Goal: Task Accomplishment & Management: Use online tool/utility

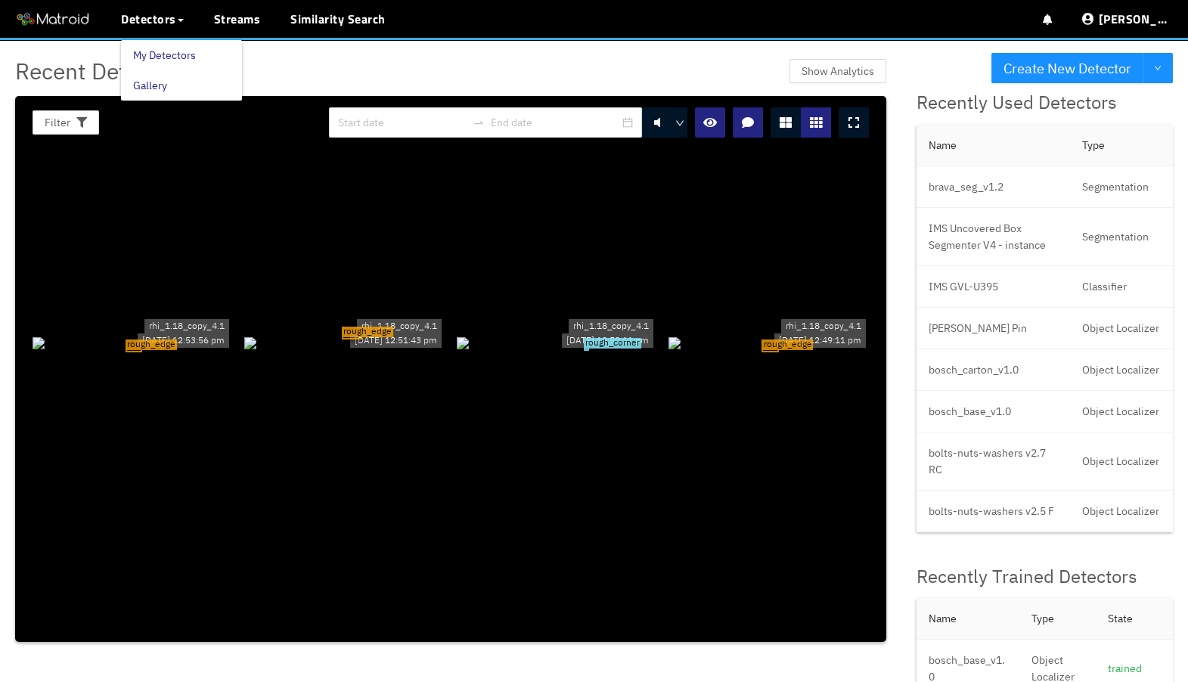
click at [173, 54] on link "My Detectors" at bounding box center [164, 55] width 63 height 30
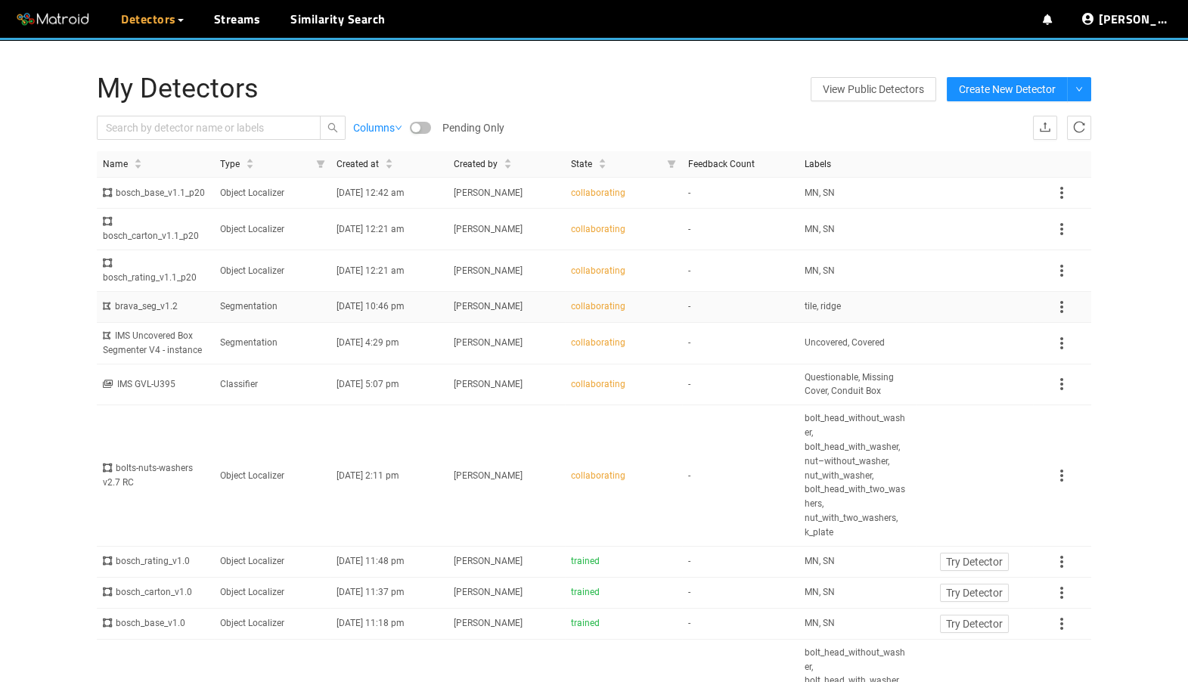
click at [299, 323] on td "Segmentation" at bounding box center [272, 307] width 117 height 31
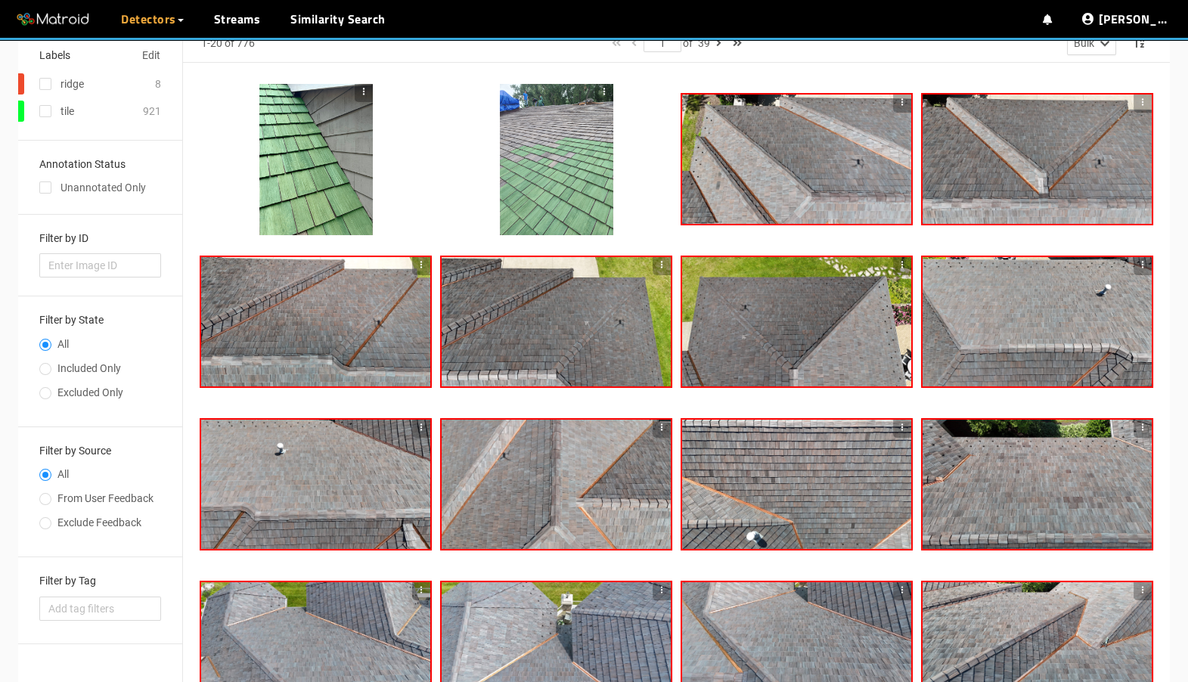
scroll to position [138, 0]
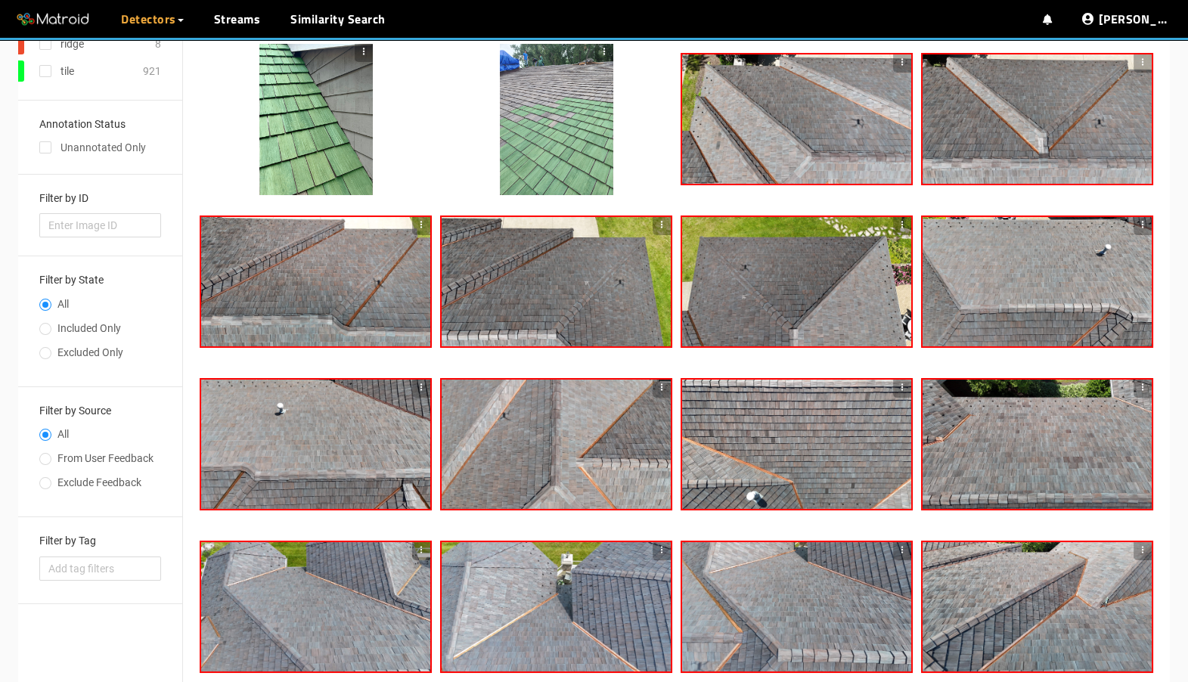
click at [110, 322] on span "Included Only" at bounding box center [89, 328] width 76 height 12
click at [51, 326] on input "Included Only" at bounding box center [45, 330] width 12 height 9
radio input "true"
radio input "false"
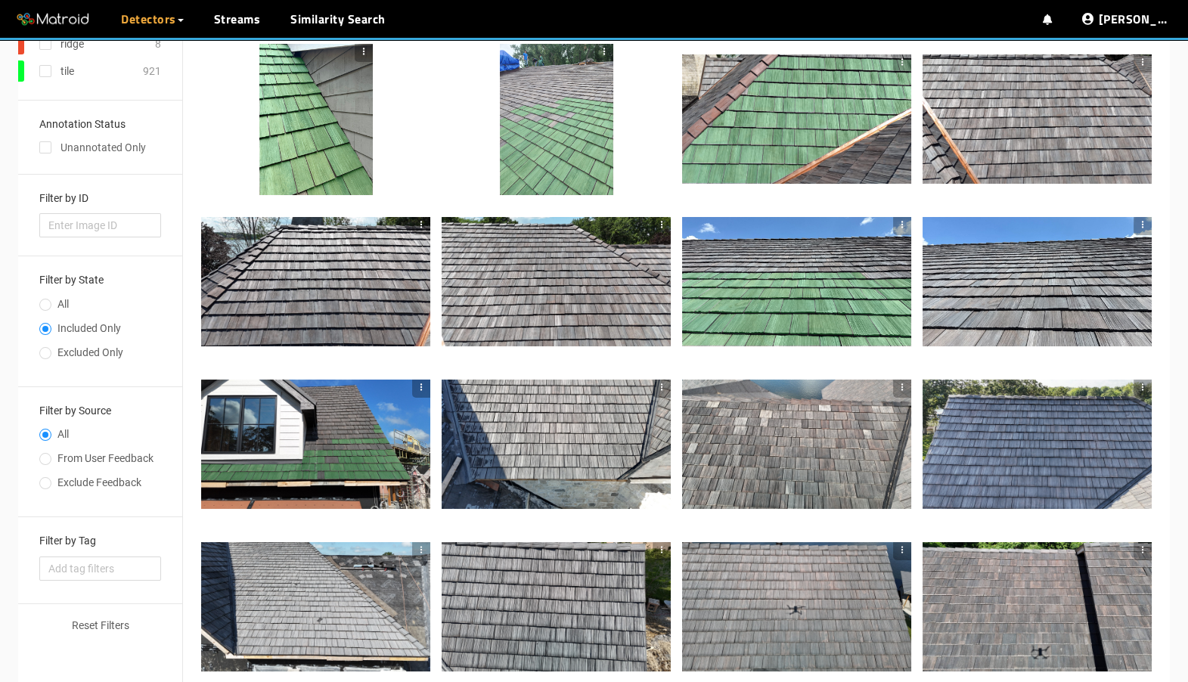
click at [525, 302] on div at bounding box center [556, 281] width 229 height 129
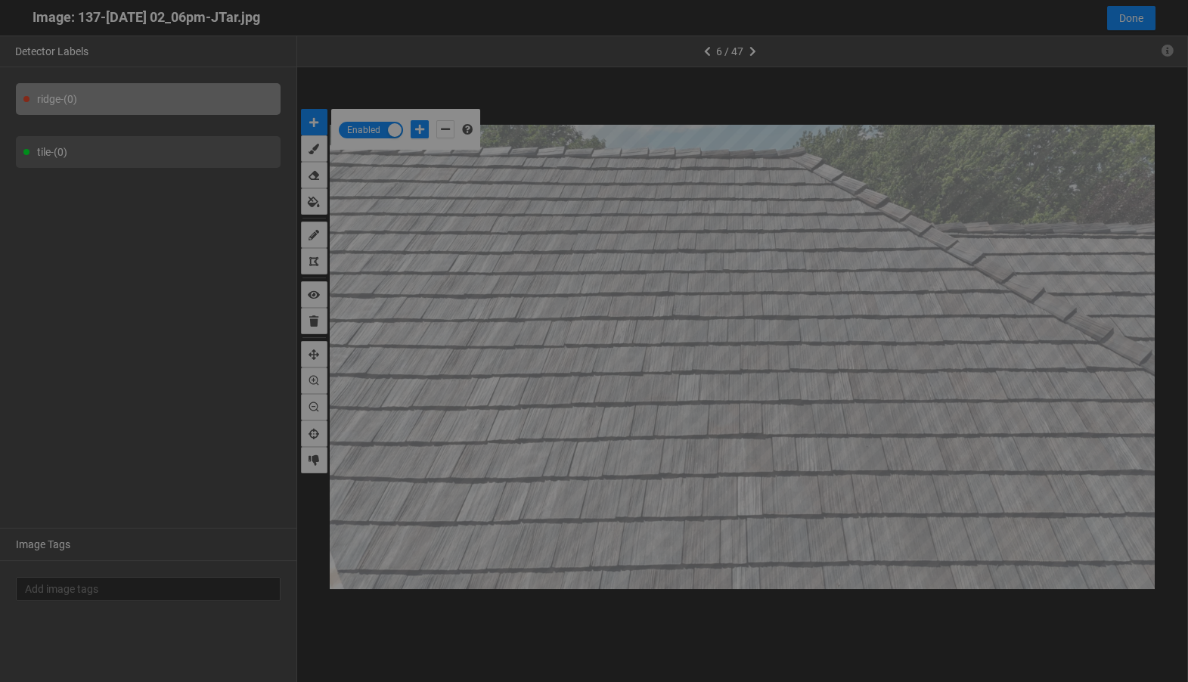
scroll to position [673, 0]
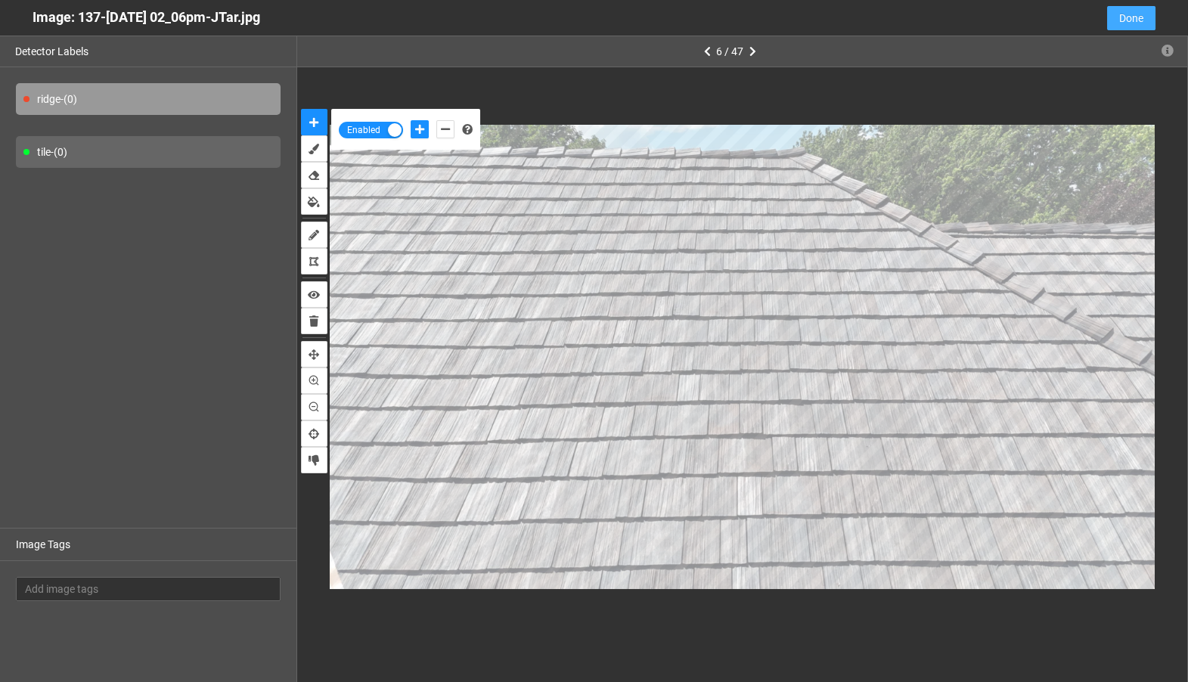
click at [1135, 24] on span "Done" at bounding box center [1131, 18] width 24 height 17
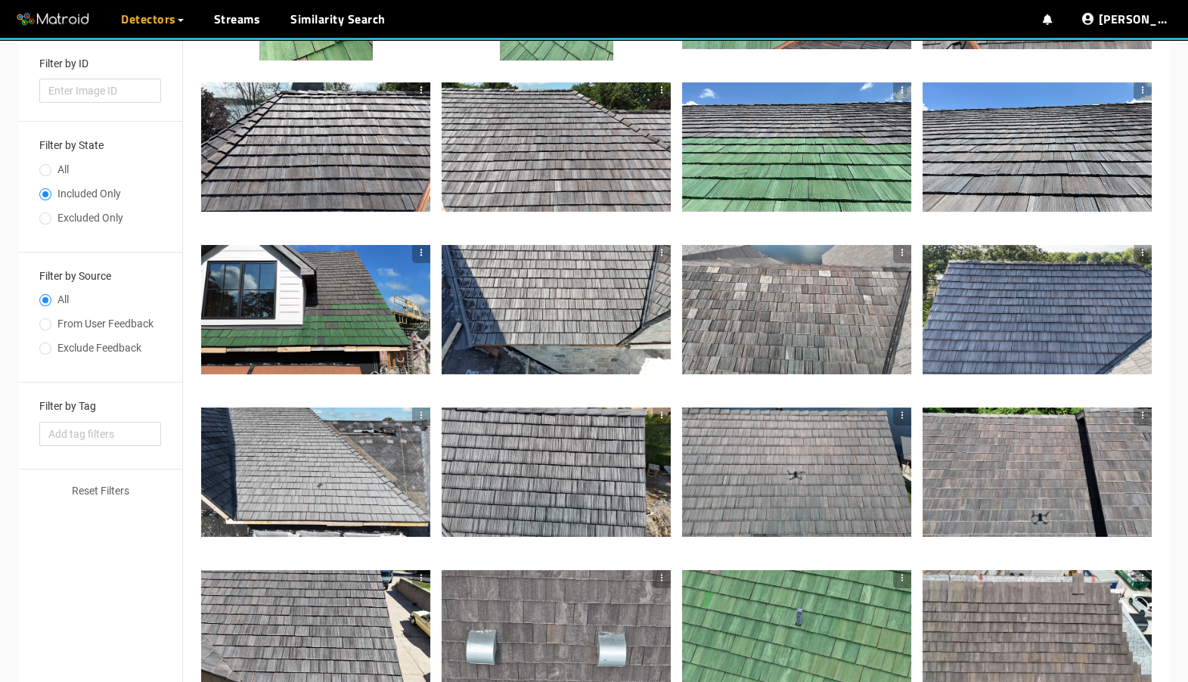
scroll to position [285, 0]
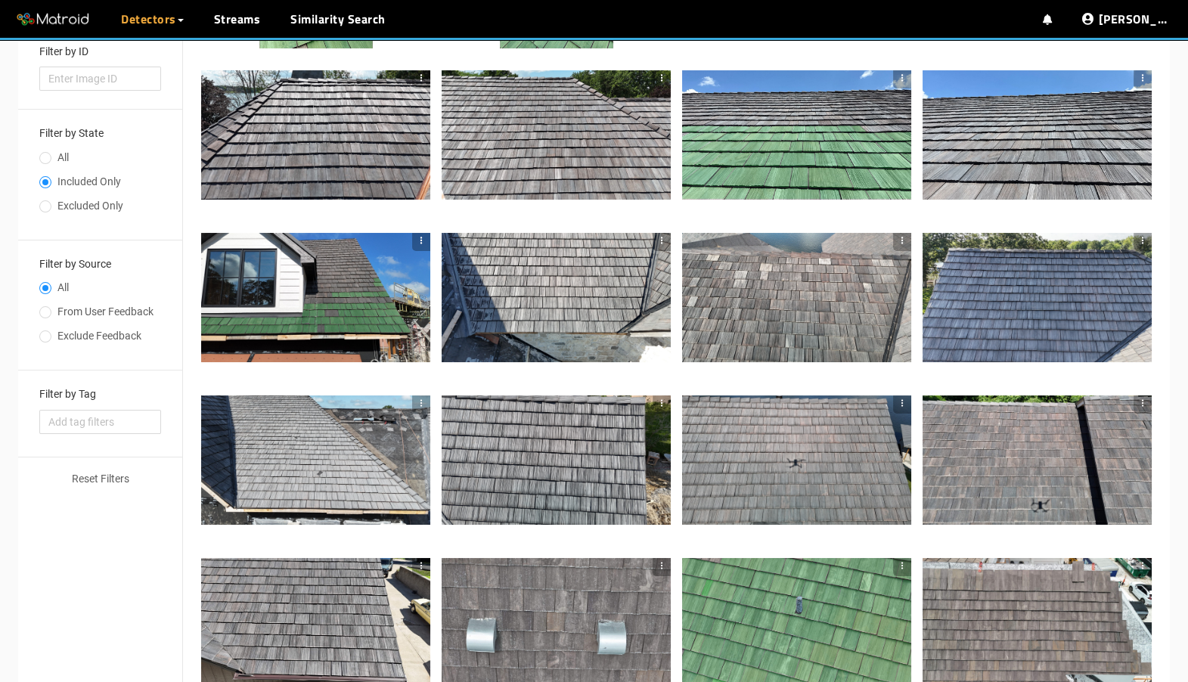
click at [596, 470] on div at bounding box center [556, 459] width 229 height 129
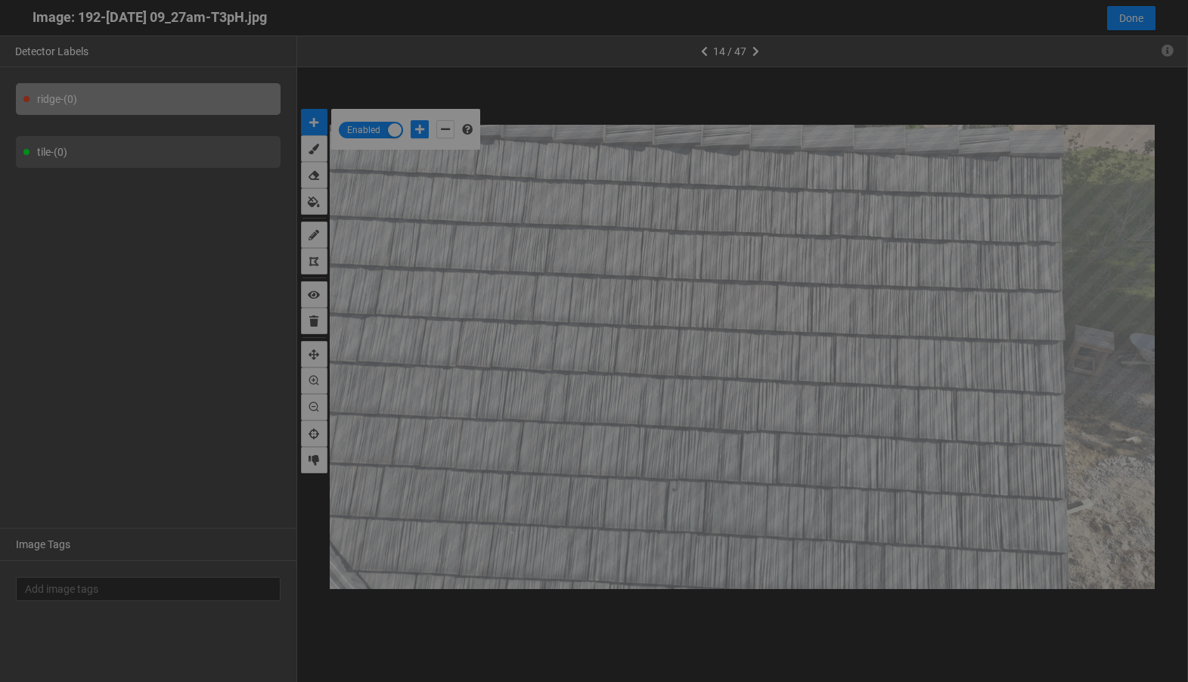
scroll to position [673, 0]
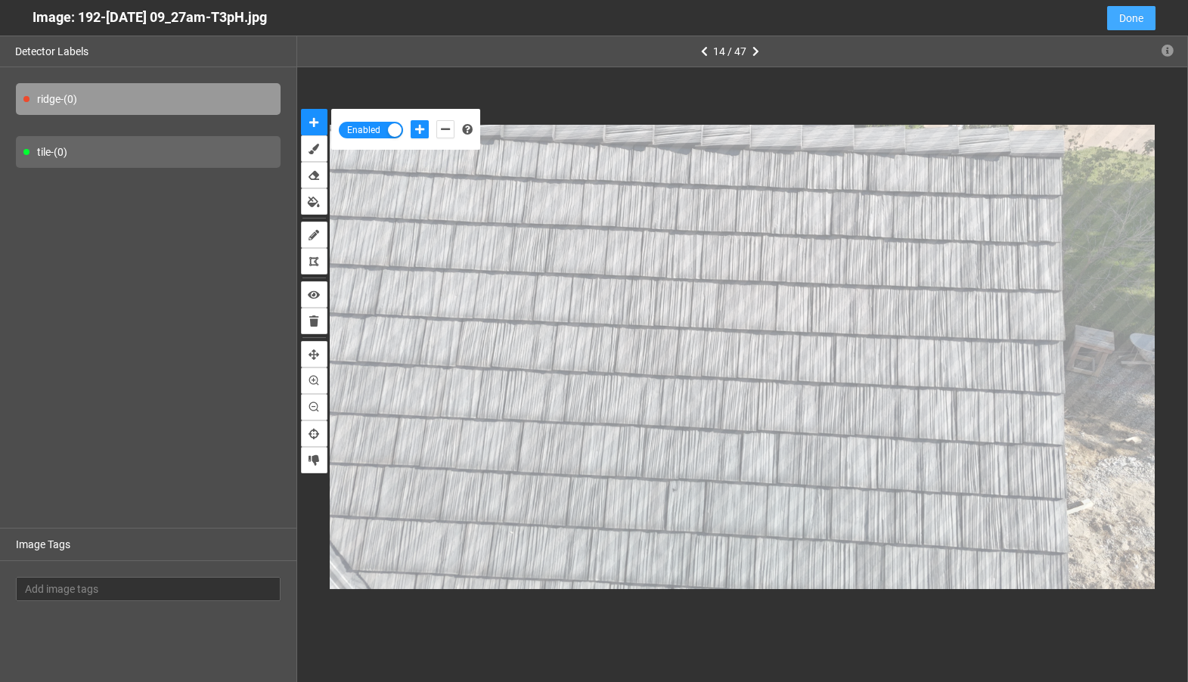
click at [1134, 20] on span "Done" at bounding box center [1131, 18] width 24 height 17
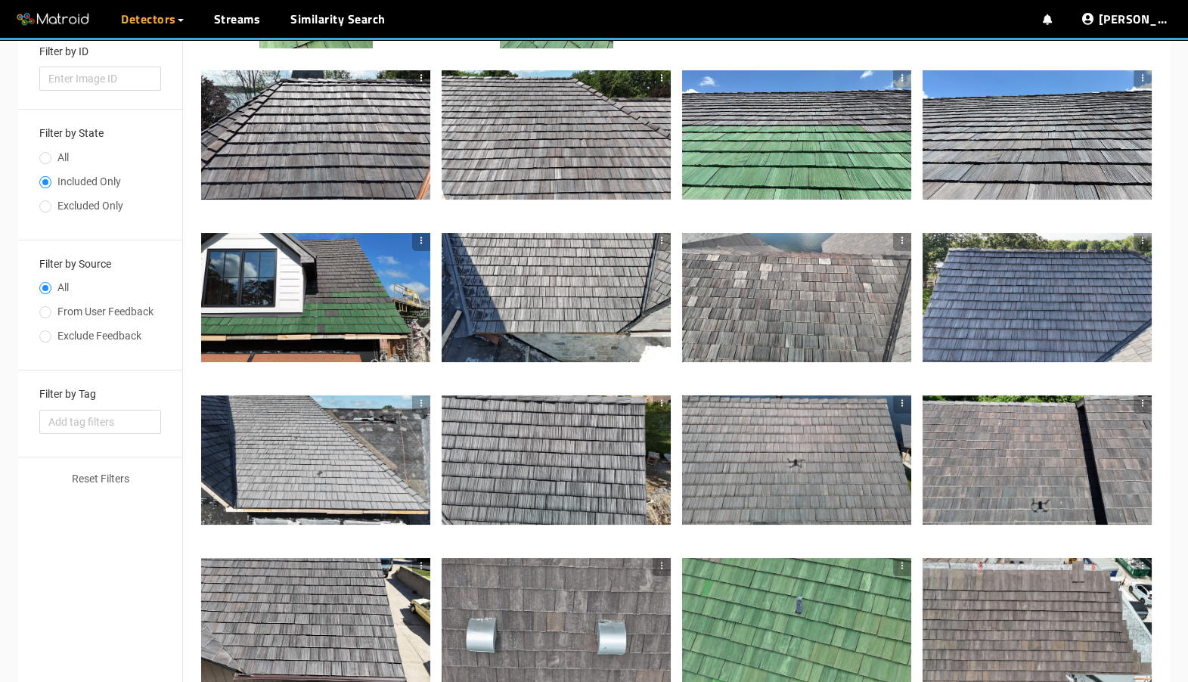
scroll to position [0, 0]
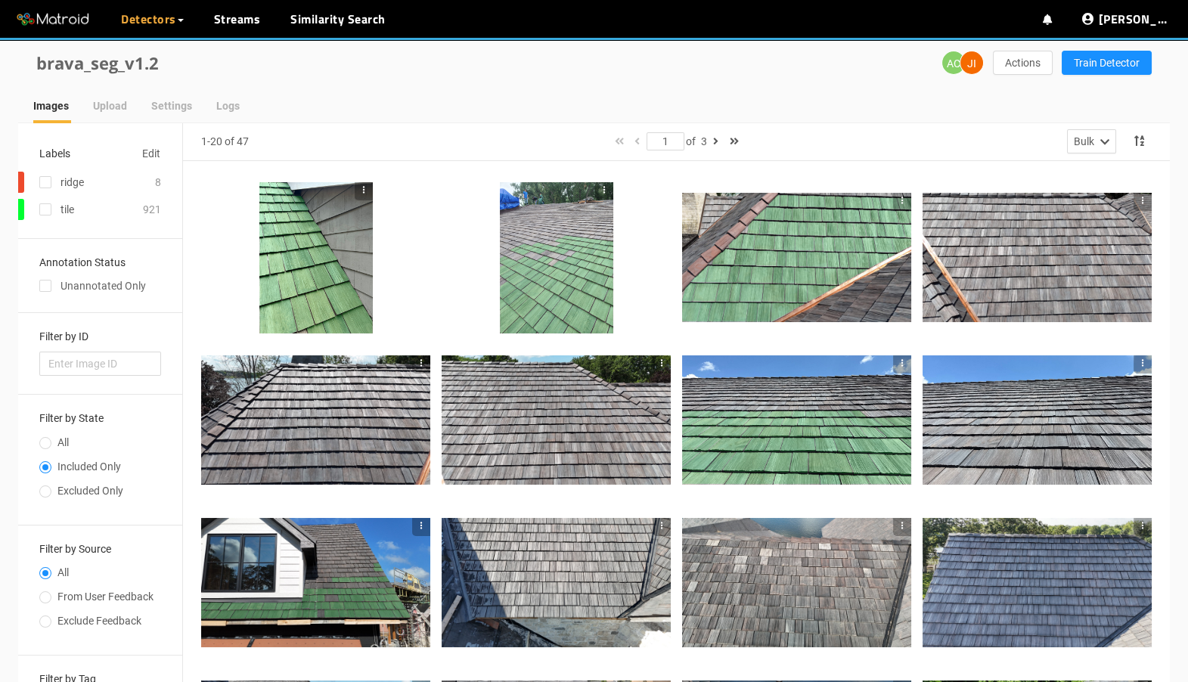
click at [1050, 265] on div at bounding box center [1037, 257] width 229 height 129
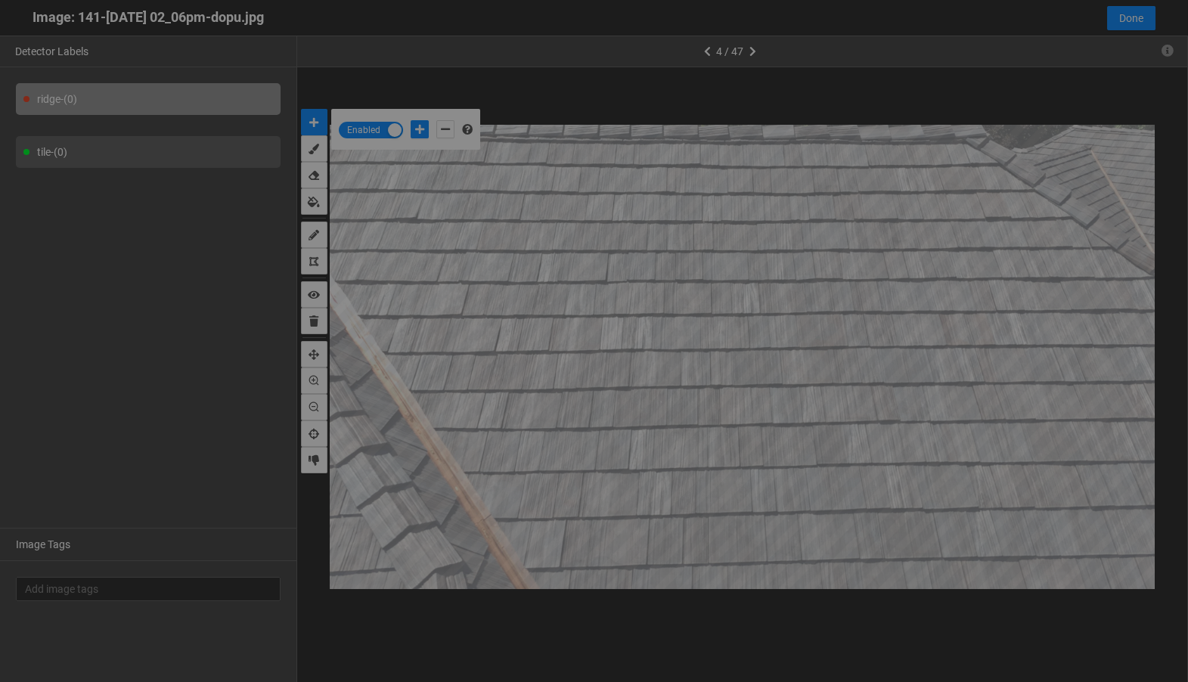
scroll to position [673, 0]
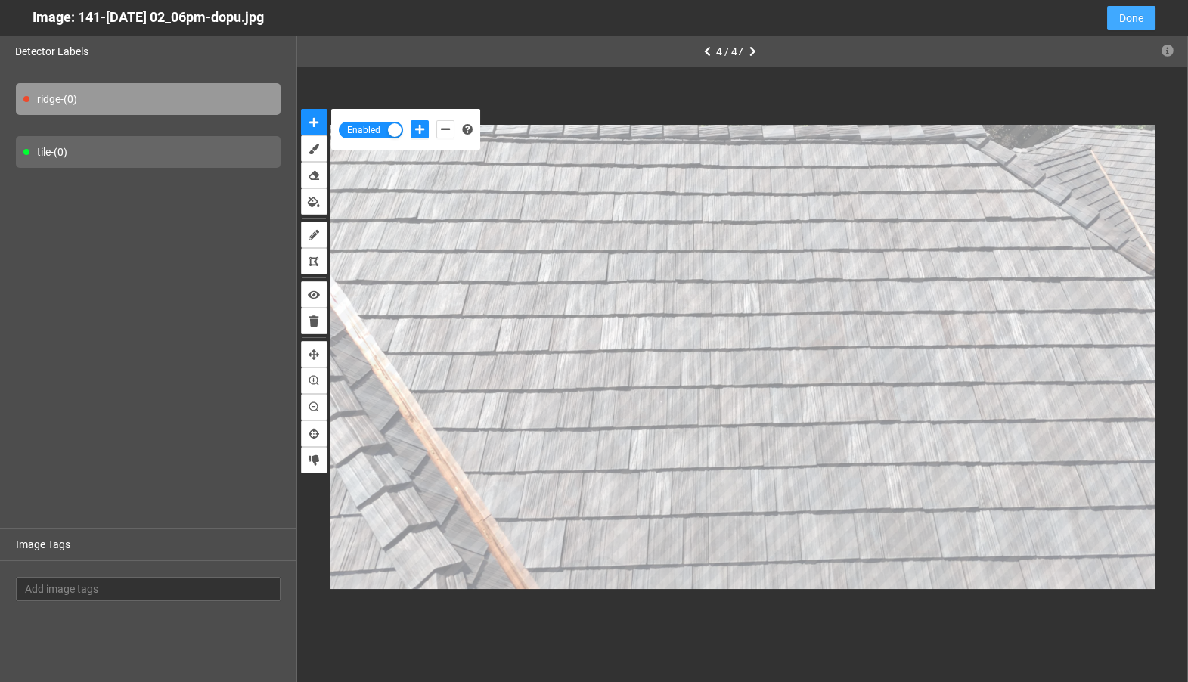
click at [1126, 21] on span "Done" at bounding box center [1131, 18] width 24 height 17
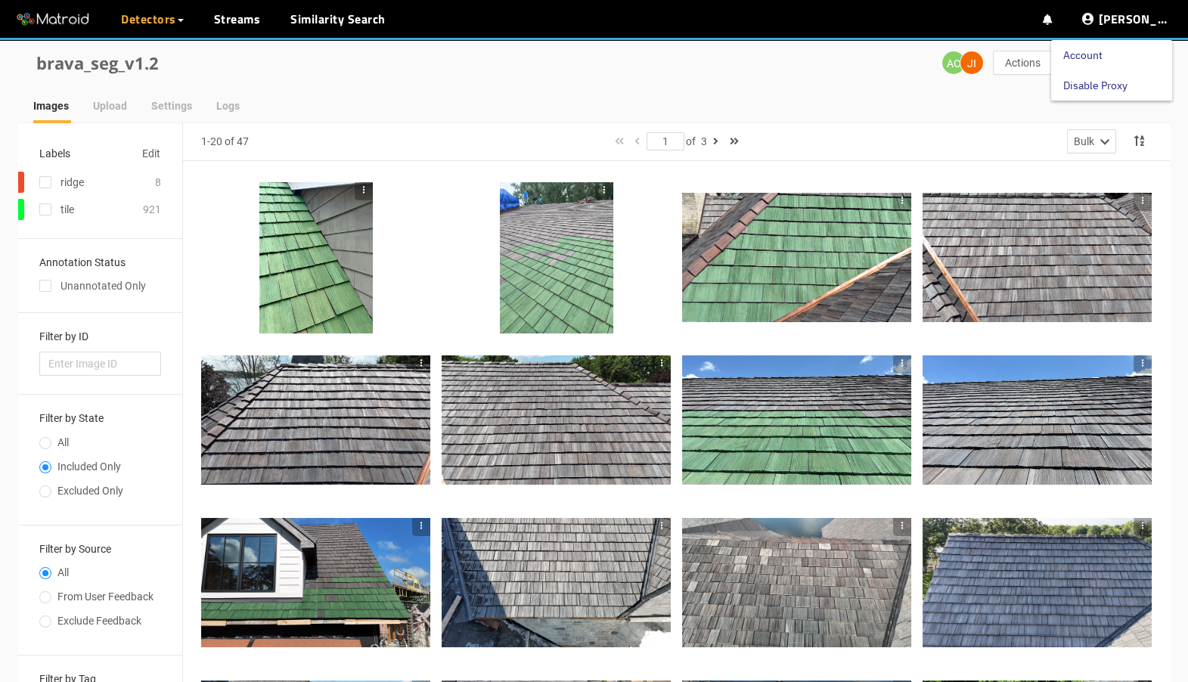
click at [1098, 82] on link "Disable Proxy" at bounding box center [1095, 85] width 64 height 30
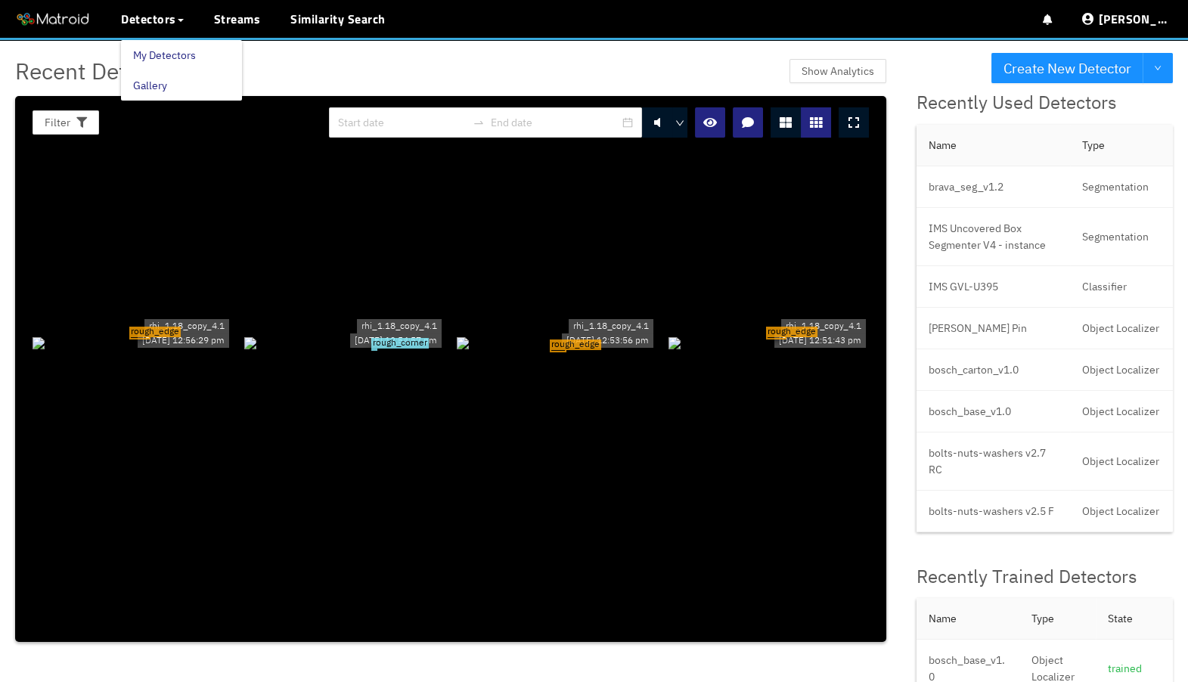
click at [147, 47] on link "My Detectors" at bounding box center [164, 55] width 63 height 30
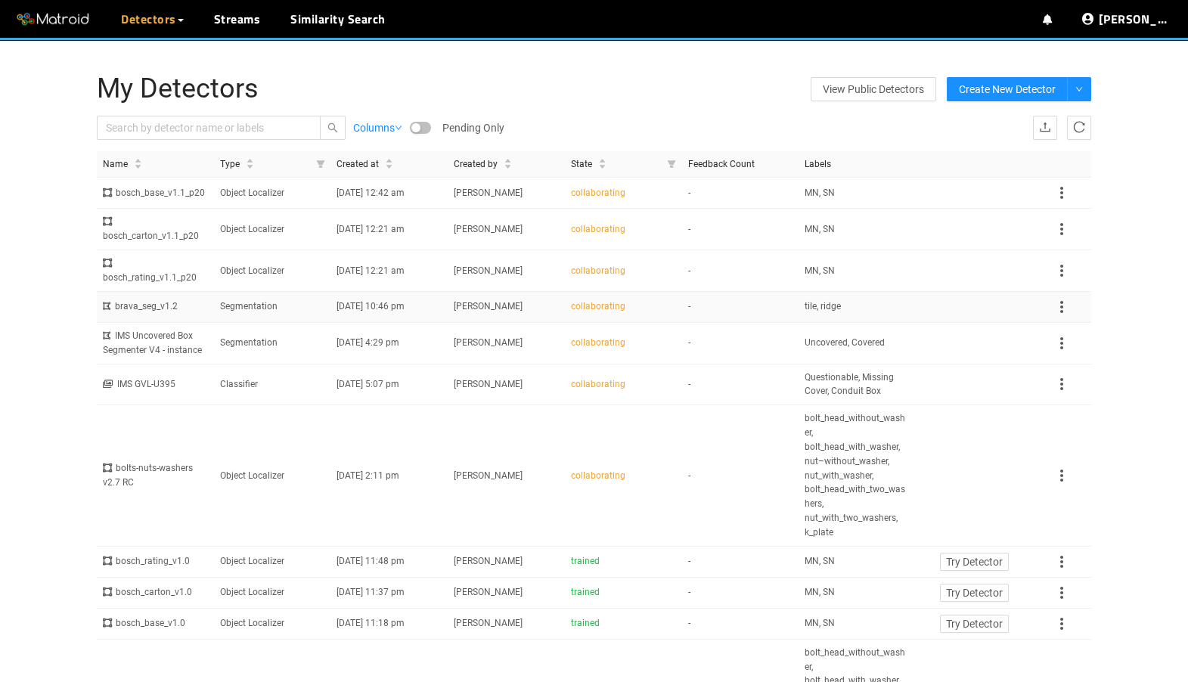
click at [208, 323] on td "brava_seg_v1.2" at bounding box center [155, 307] width 117 height 31
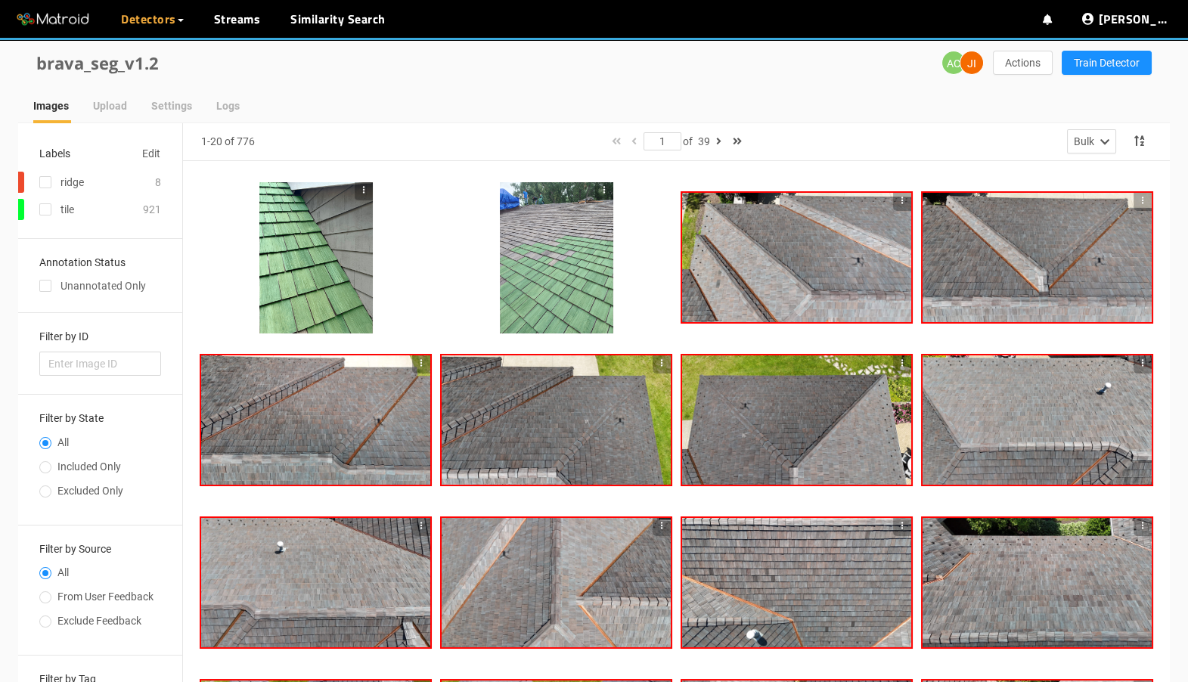
click at [91, 461] on span "Included Only" at bounding box center [89, 467] width 76 height 12
click at [51, 464] on input "Included Only" at bounding box center [45, 468] width 12 height 9
radio input "true"
radio input "false"
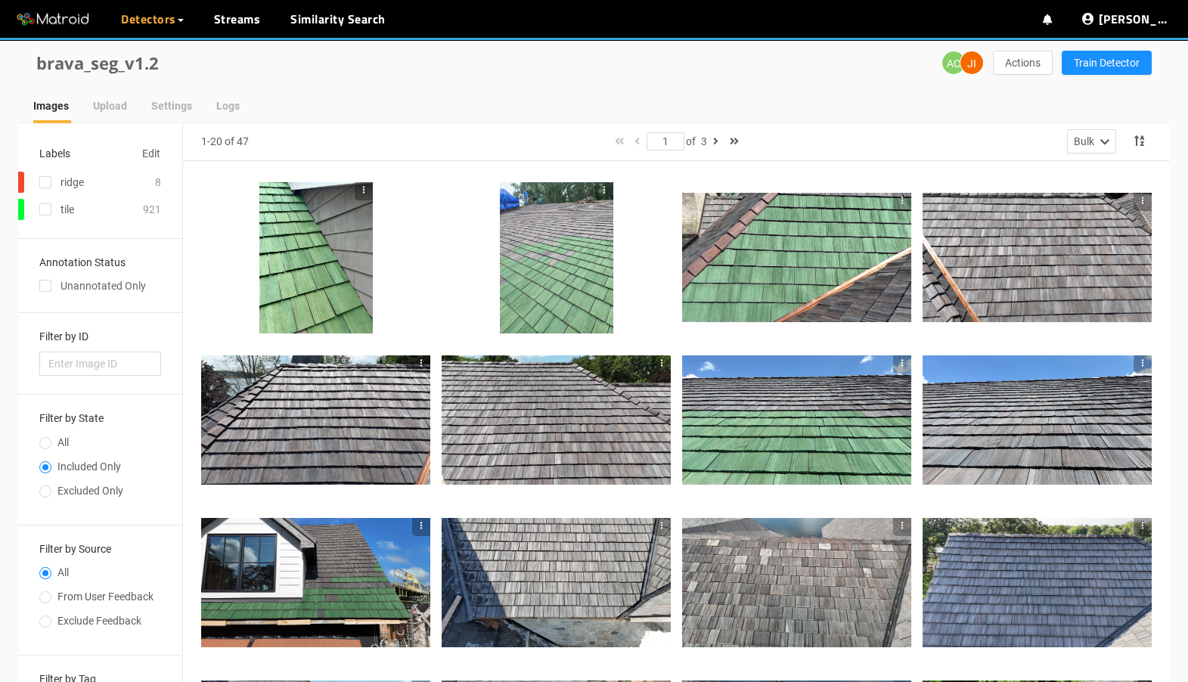
click at [105, 290] on div "Unannotated Only" at bounding box center [100, 286] width 122 height 17
click at [920, 417] on div at bounding box center [676, 581] width 987 height 841
click at [945, 417] on div at bounding box center [1037, 419] width 229 height 129
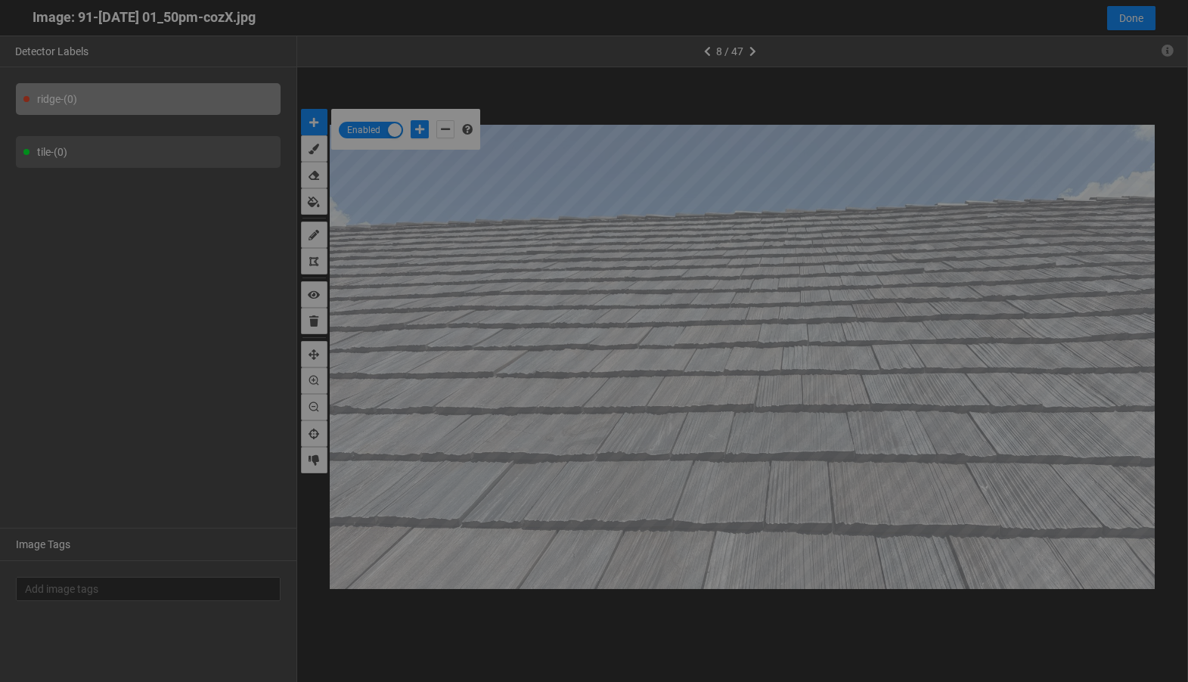
scroll to position [673, 0]
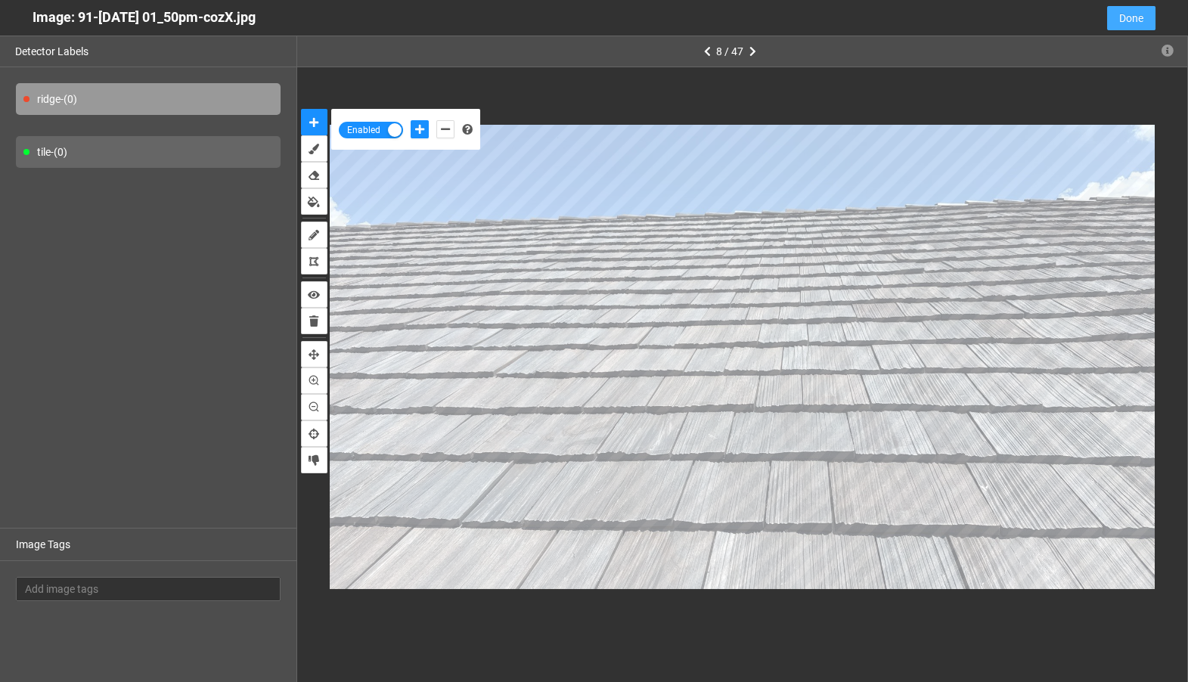
click at [1128, 23] on span "Done" at bounding box center [1131, 18] width 24 height 17
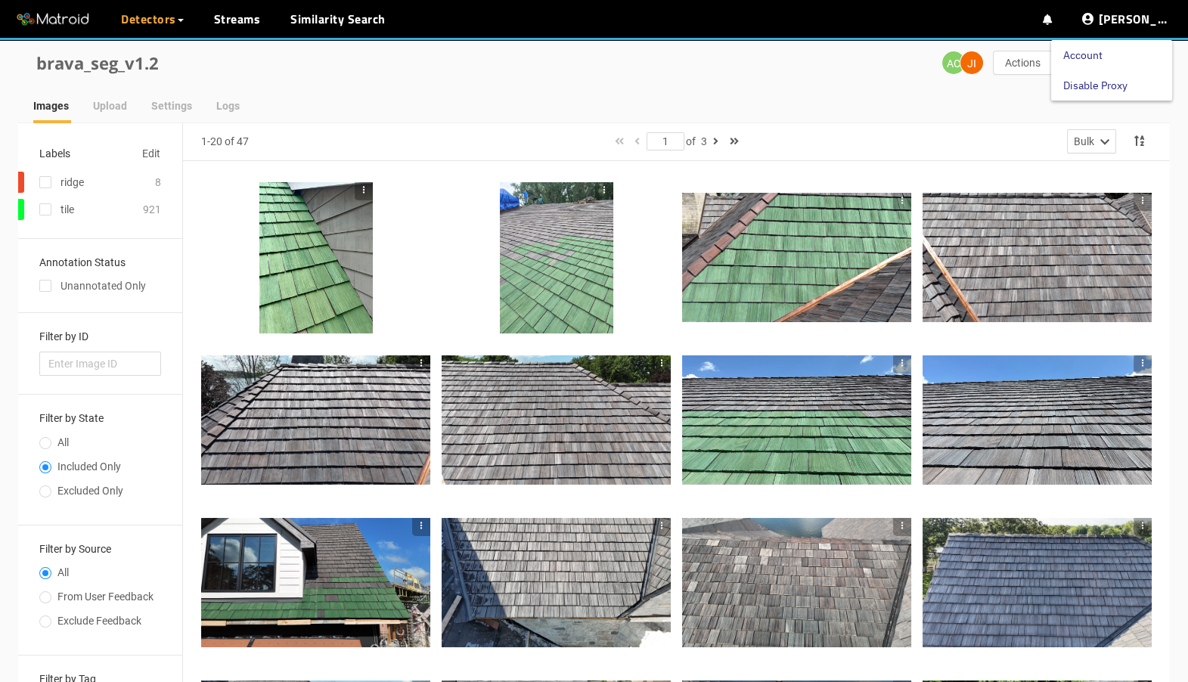
click at [1116, 82] on link "Disable Proxy" at bounding box center [1095, 85] width 64 height 30
